Goal: Transaction & Acquisition: Book appointment/travel/reservation

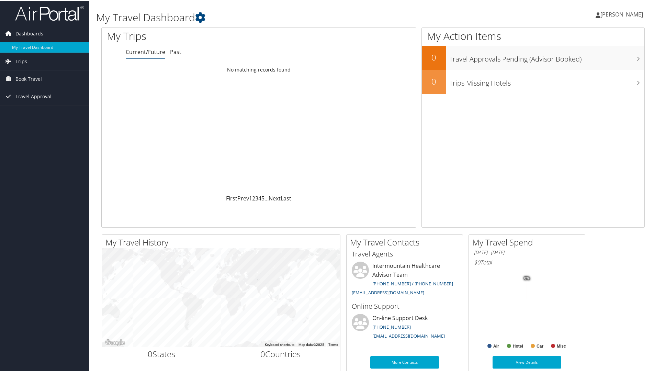
click at [32, 33] on span "Dashboards" at bounding box center [29, 32] width 28 height 17
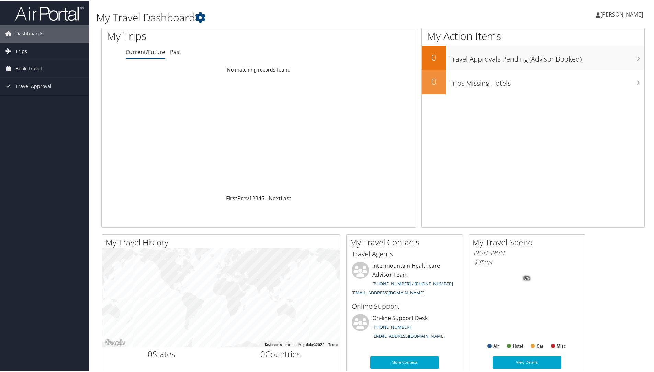
click at [25, 55] on span "Trips" at bounding box center [21, 50] width 12 height 17
click at [29, 98] on span "Book Travel" at bounding box center [28, 98] width 26 height 17
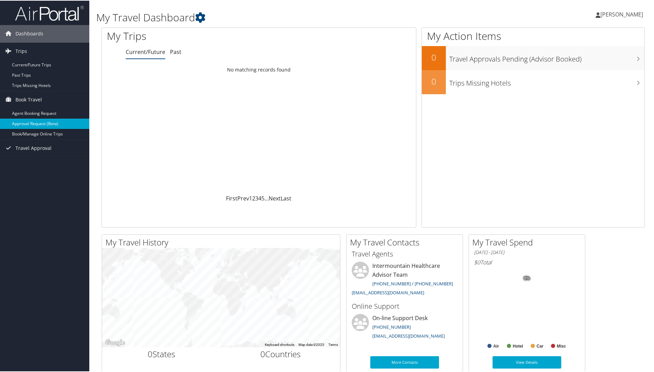
click at [31, 123] on link "Approval Request (Beta)" at bounding box center [44, 123] width 89 height 10
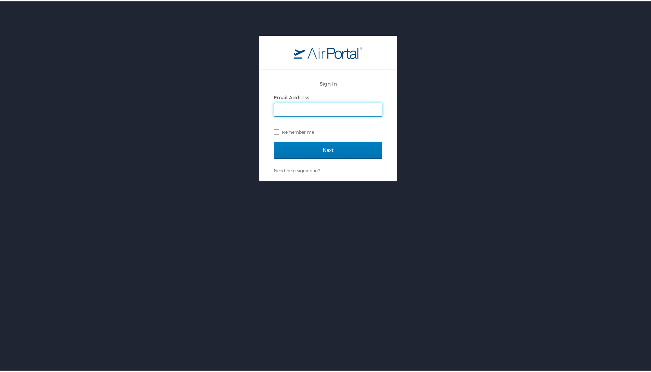
click at [357, 104] on input "Email Address" at bounding box center [328, 108] width 108 height 13
type input "[PERSON_NAME][EMAIL_ADDRESS][PERSON_NAME][DOMAIN_NAME]"
click at [276, 131] on label "Remember me" at bounding box center [328, 130] width 109 height 10
click at [276, 131] on input "Remember me" at bounding box center [276, 130] width 4 height 4
checkbox input "true"
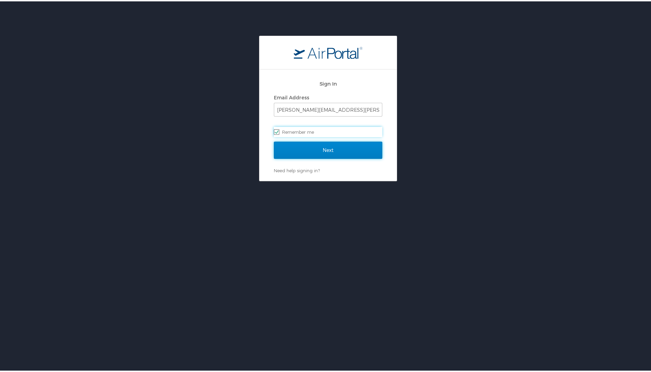
click at [303, 149] on input "Next" at bounding box center [328, 148] width 109 height 17
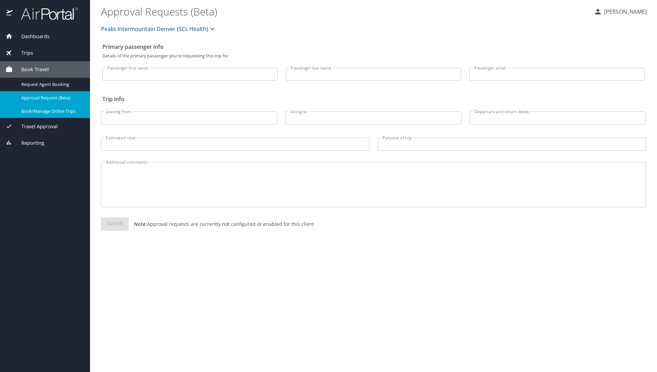
click at [43, 113] on span "Book/Manage Online Trips" at bounding box center [51, 111] width 60 height 7
